Goal: Find specific page/section: Find specific page/section

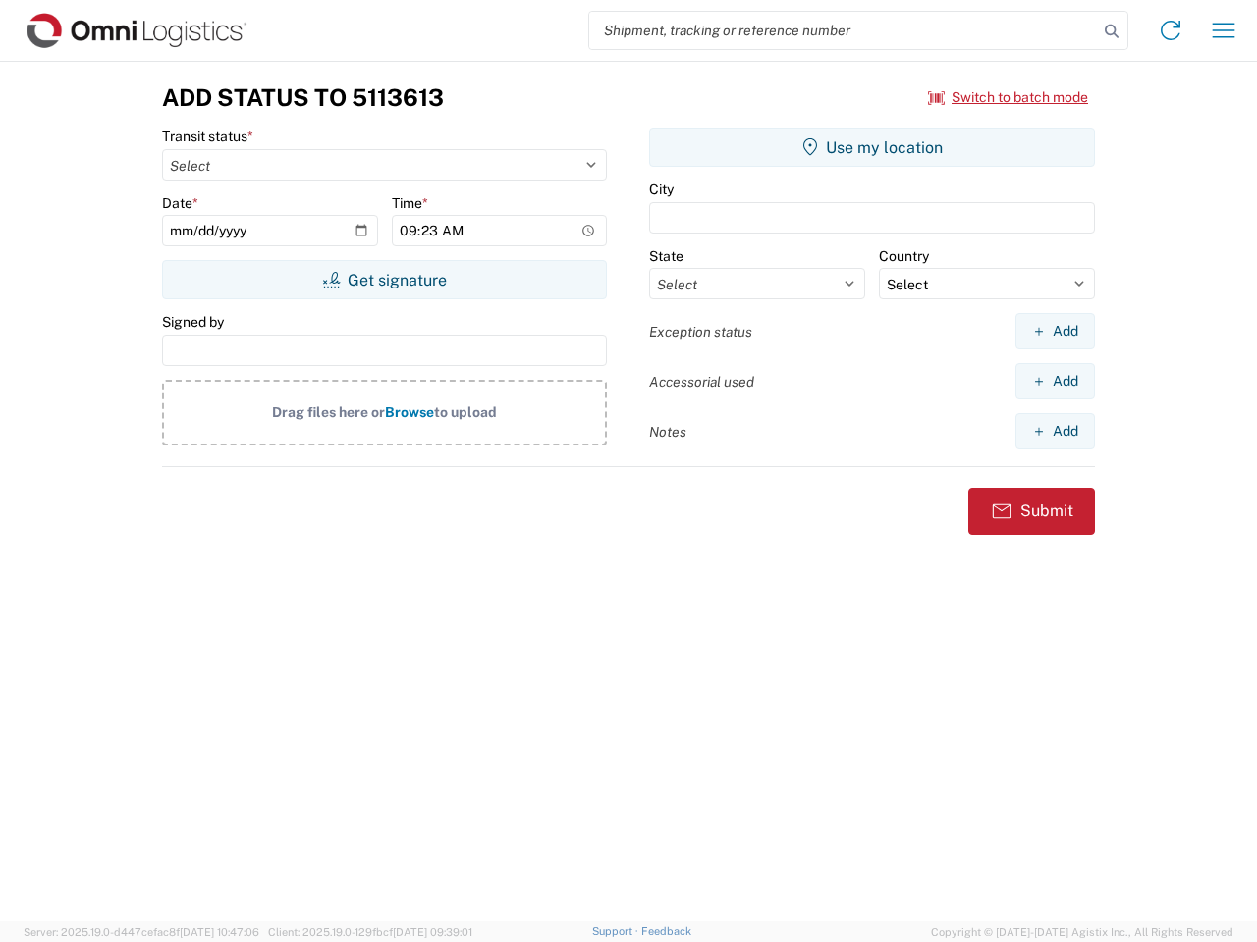
click at [843, 30] on input "search" at bounding box center [843, 30] width 509 height 37
click at [1111, 31] on icon at bounding box center [1111, 31] width 27 height 27
click at [1170, 30] on icon at bounding box center [1169, 30] width 31 height 31
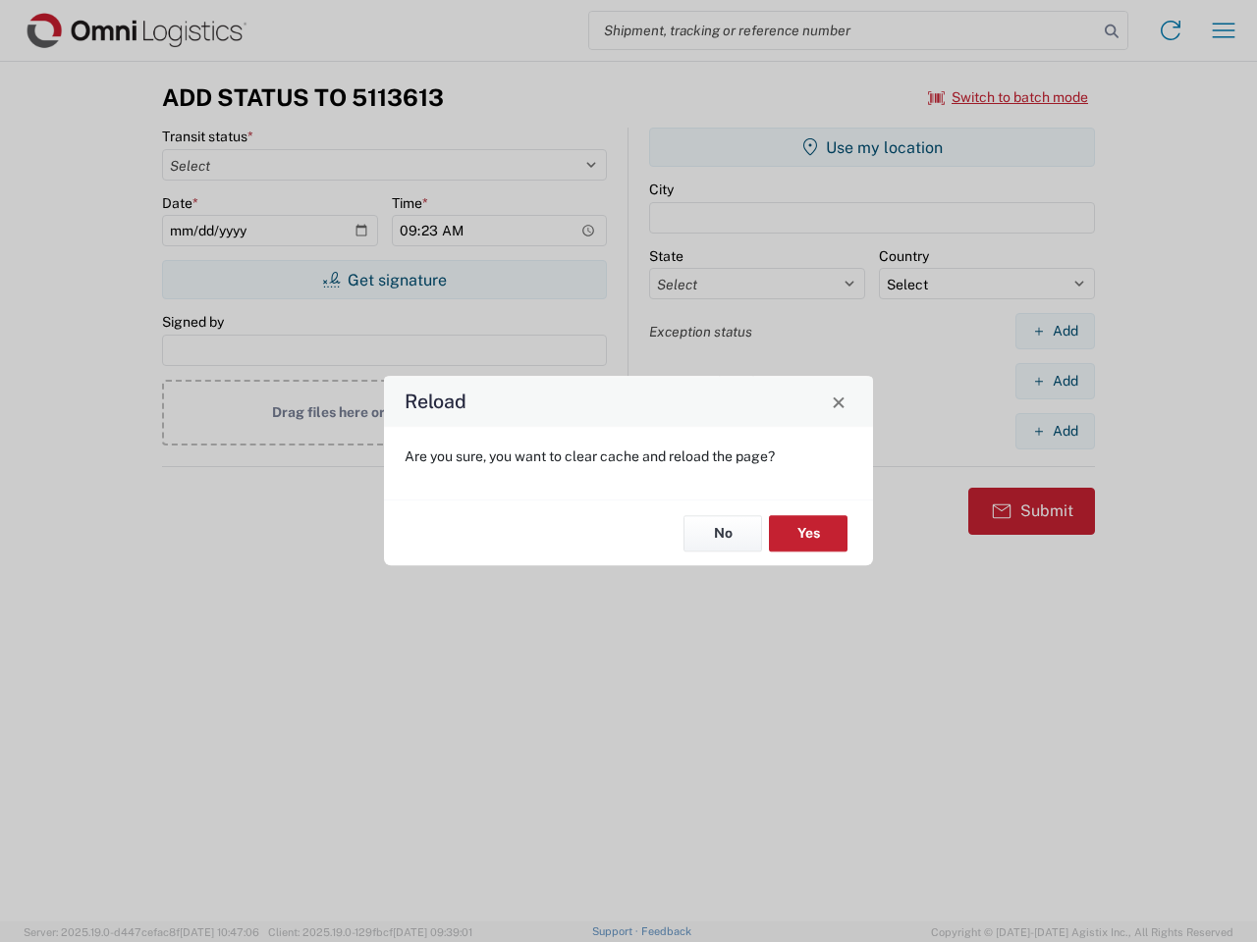
click at [1008, 97] on div "Reload Are you sure, you want to clear cache and reload the page? No Yes" at bounding box center [628, 471] width 1257 height 942
click at [384, 280] on div "Reload Are you sure, you want to clear cache and reload the page? No Yes" at bounding box center [628, 471] width 1257 height 942
click at [872, 147] on div "Reload Are you sure, you want to clear cache and reload the page? No Yes" at bounding box center [628, 471] width 1257 height 942
click at [1054, 331] on div "Reload Are you sure, you want to clear cache and reload the page? No Yes" at bounding box center [628, 471] width 1257 height 942
click at [1054, 381] on div "Reload Are you sure, you want to clear cache and reload the page? No Yes" at bounding box center [628, 471] width 1257 height 942
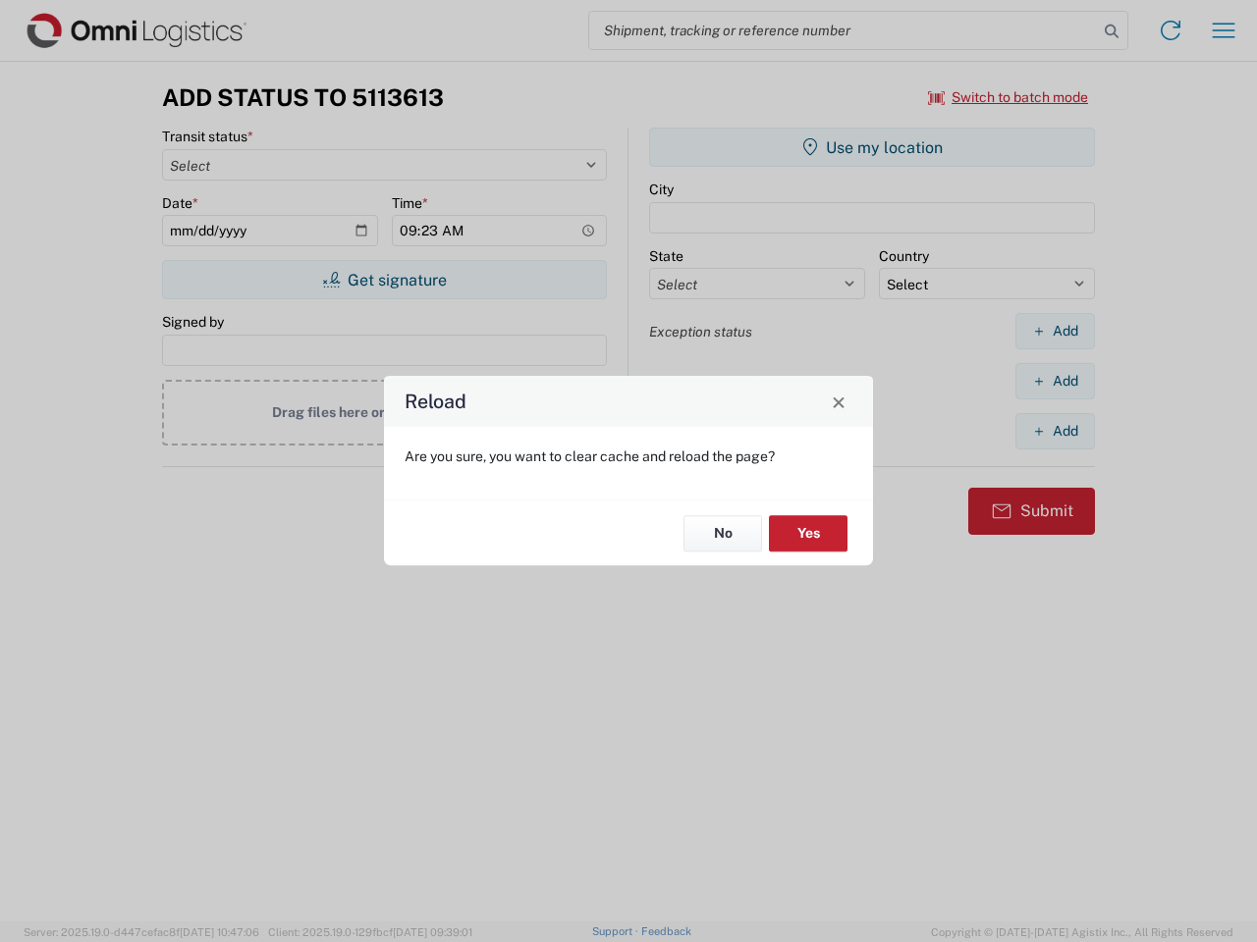
click at [1054, 431] on div "Reload Are you sure, you want to clear cache and reload the page? No Yes" at bounding box center [628, 471] width 1257 height 942
